Goal: Task Accomplishment & Management: Manage account settings

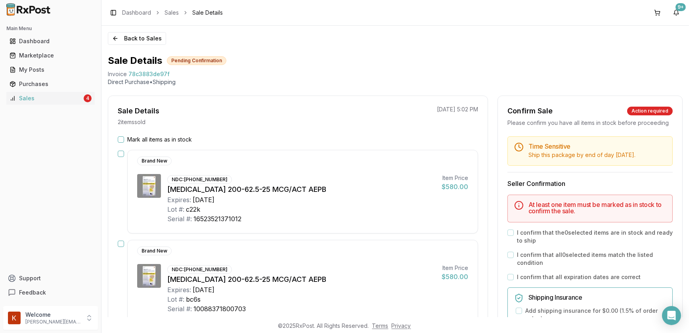
click at [119, 138] on button "Mark all items as in stock" at bounding box center [121, 139] width 6 height 6
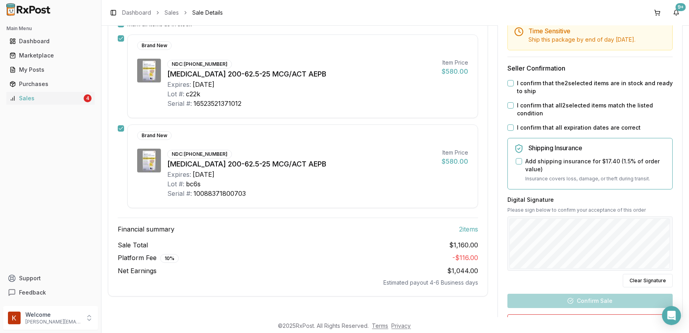
scroll to position [72, 0]
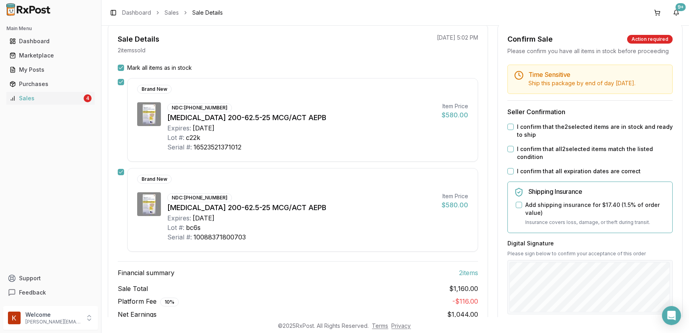
type button "on"
drag, startPoint x: 510, startPoint y: 131, endPoint x: 511, endPoint y: 138, distance: 6.8
click at [511, 130] on button "I confirm that the 2 selected items are in stock and ready to ship" at bounding box center [511, 127] width 6 height 6
drag, startPoint x: 508, startPoint y: 155, endPoint x: 509, endPoint y: 163, distance: 8.0
click at [508, 152] on button "I confirm that all 2 selected items match the listed condition" at bounding box center [511, 149] width 6 height 6
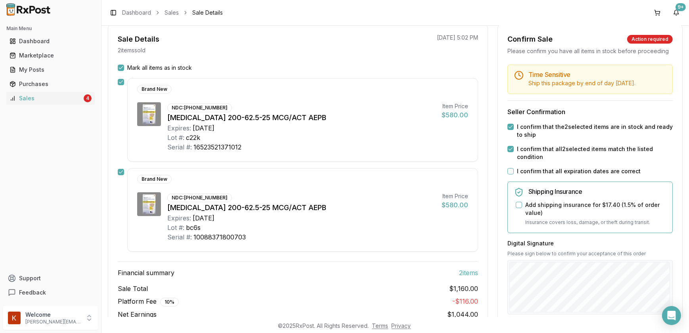
click at [510, 175] on button "I confirm that all expiration dates are correct" at bounding box center [511, 171] width 6 height 6
click at [516, 208] on button "Add shipping insurance for $17.40 ( 1.5 % of order value)" at bounding box center [519, 205] width 6 height 6
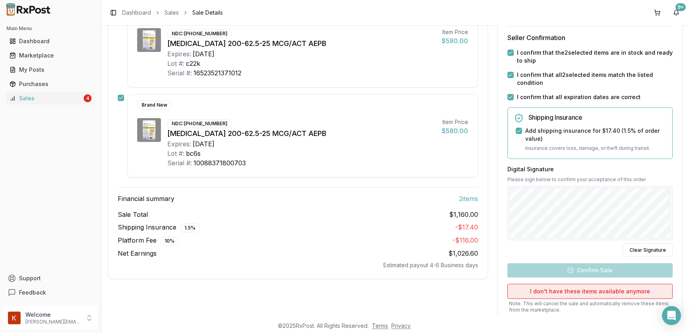
scroll to position [207, 0]
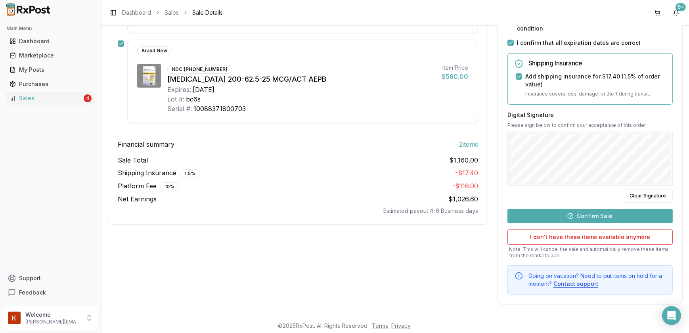
click at [581, 215] on button "Confirm Sale" at bounding box center [590, 216] width 165 height 14
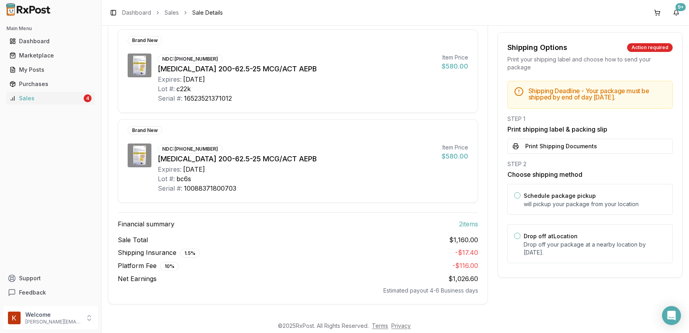
scroll to position [104, 0]
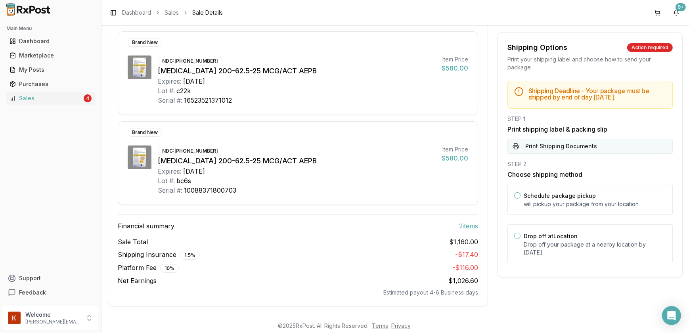
click at [573, 154] on button "Print Shipping Documents" at bounding box center [590, 146] width 165 height 15
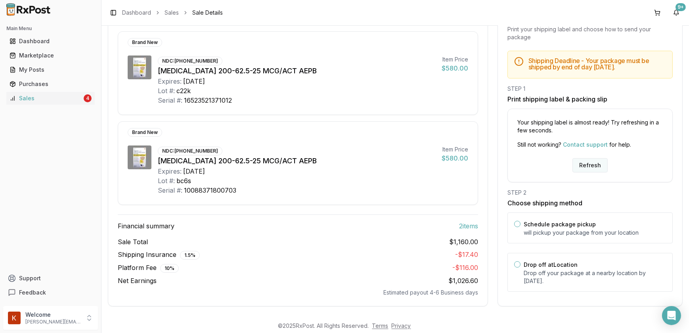
click at [581, 163] on button "Refresh" at bounding box center [590, 165] width 35 height 14
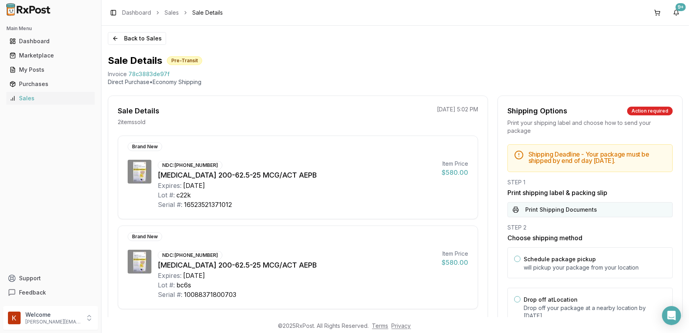
click at [575, 215] on button "Print Shipping Documents" at bounding box center [590, 209] width 165 height 15
